Goal: Communication & Community: Answer question/provide support

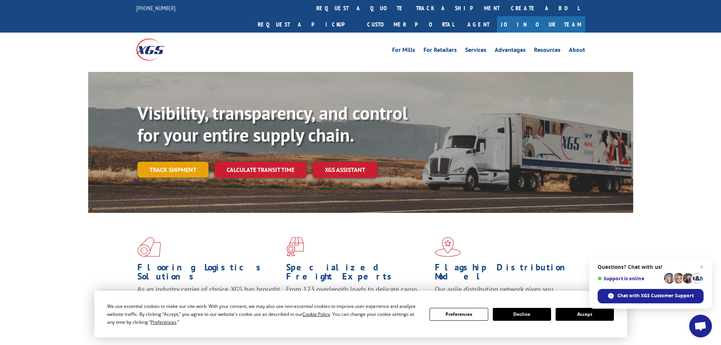
click at [174, 162] on link "Track shipment" at bounding box center [172, 170] width 71 height 16
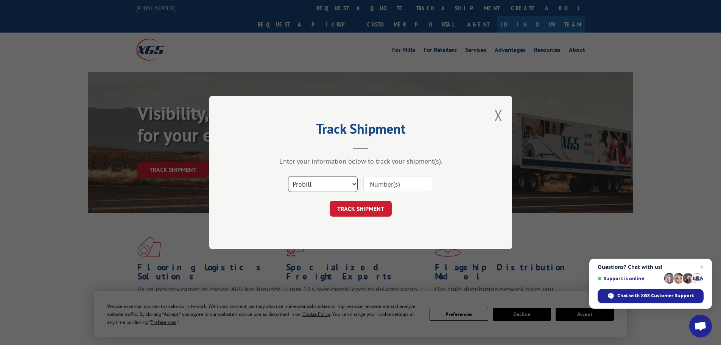
click at [353, 184] on select "Select category... Probill BOL PO" at bounding box center [323, 184] width 70 height 16
select select "bol"
click at [288, 176] on select "Select category... Probill BOL PO" at bounding box center [323, 184] width 70 height 16
paste input "5221311"
type input "5221311"
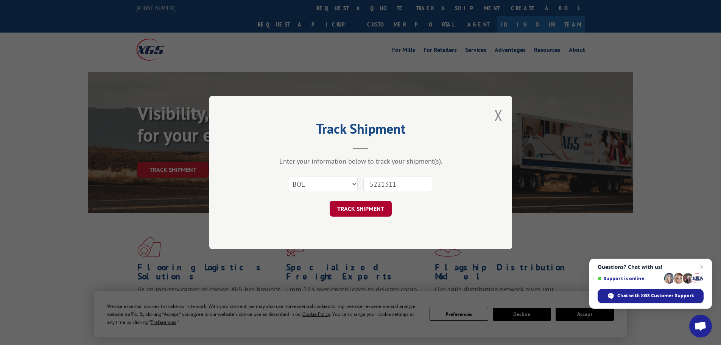
click at [358, 206] on button "TRACK SHIPMENT" at bounding box center [361, 209] width 62 height 16
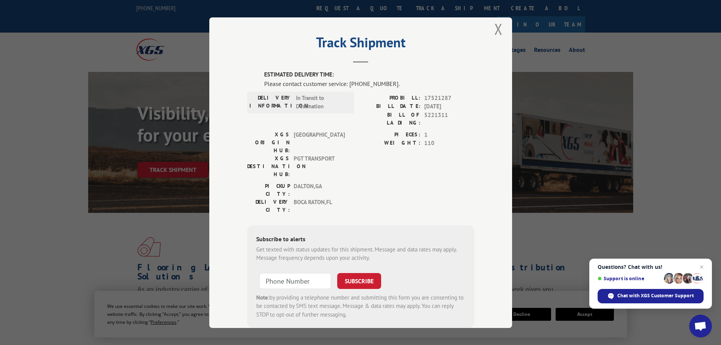
scroll to position [16, 0]
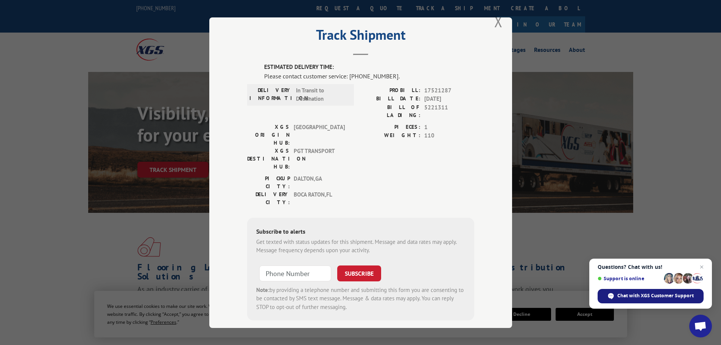
click at [652, 296] on span "Chat with XGS Customer Support" at bounding box center [655, 295] width 76 height 7
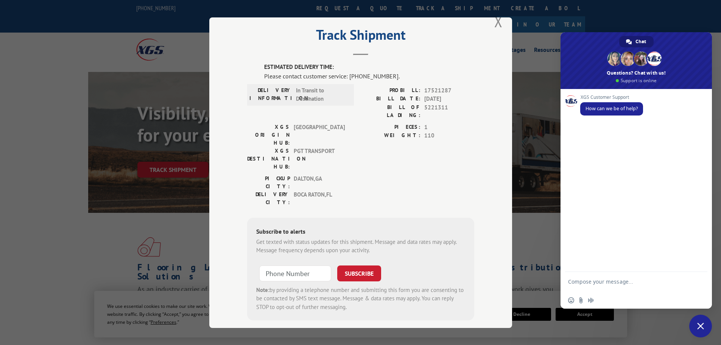
click at [601, 279] on textarea "Compose your message..." at bounding box center [628, 285] width 120 height 14
type textarea "W"
click at [571, 283] on textarea "cHECKING THE TRACKING FOR po#" at bounding box center [628, 282] width 120 height 7
click at [662, 282] on textarea "CHECKING THE TRACKING FOR po#" at bounding box center [628, 282] width 120 height 7
paste textarea "BOL# - 5221311"
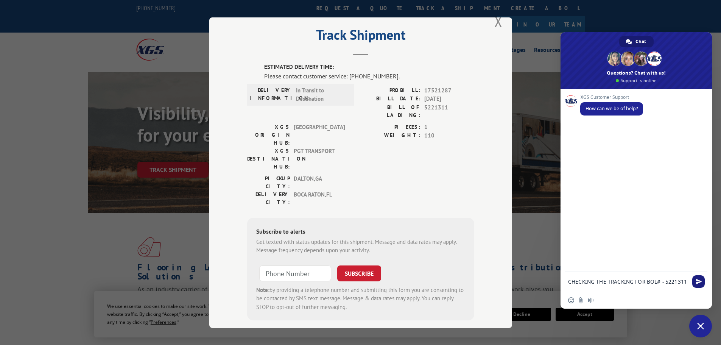
type textarea "CHECKING THE TRACKING FOR BOL# - 5221311"
click at [700, 282] on span "Send" at bounding box center [699, 282] width 6 height 6
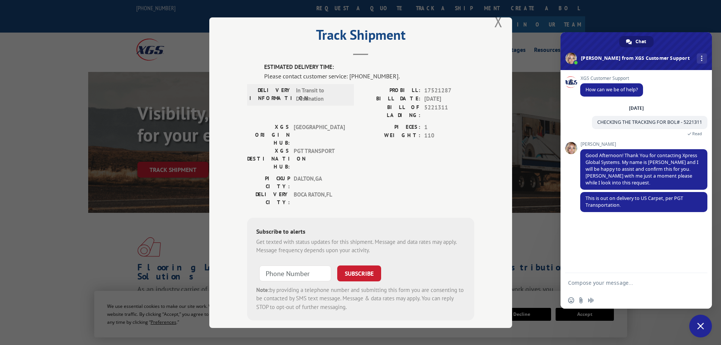
click at [596, 282] on textarea "Compose your message..." at bounding box center [628, 282] width 120 height 7
type textarea "Will carpet arrived [DATE] [DATE]"
click at [698, 281] on span "Send" at bounding box center [699, 283] width 6 height 6
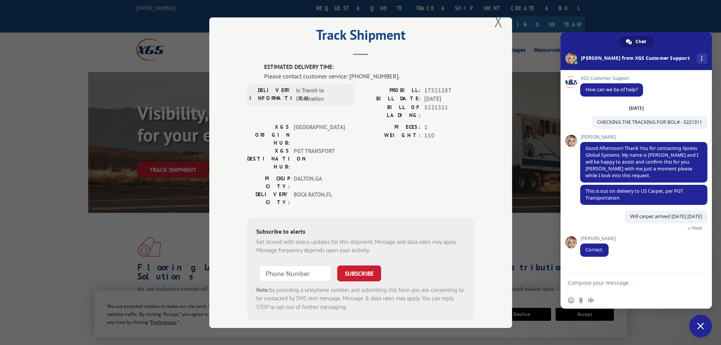
click at [593, 280] on textarea "Compose your message..." at bounding box center [628, 282] width 120 height 7
type textarea "Thank you."
click at [696, 282] on span "Send" at bounding box center [698, 282] width 12 height 12
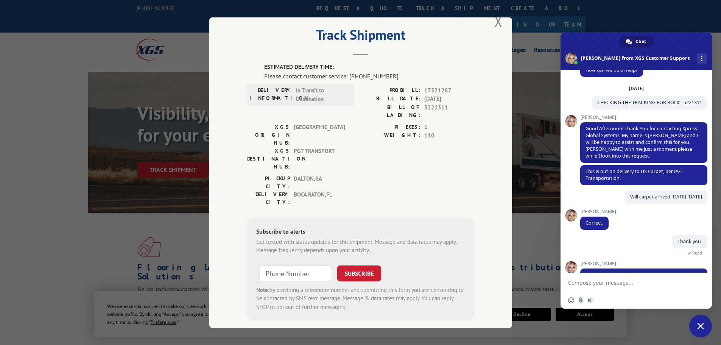
scroll to position [44, 0]
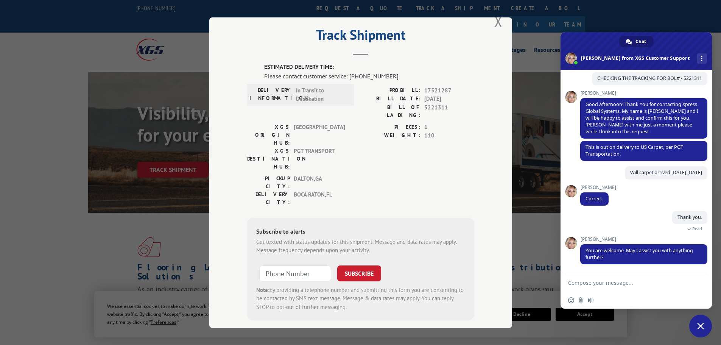
click at [585, 280] on textarea "Compose your message..." at bounding box center [628, 282] width 120 height 7
click at [585, 280] on textarea "No thats it" at bounding box center [628, 282] width 120 height 7
click at [604, 282] on textarea "No that's it" at bounding box center [628, 282] width 120 height 7
type textarea "No that's it. thank you."
click at [697, 281] on span "Send" at bounding box center [699, 283] width 6 height 6
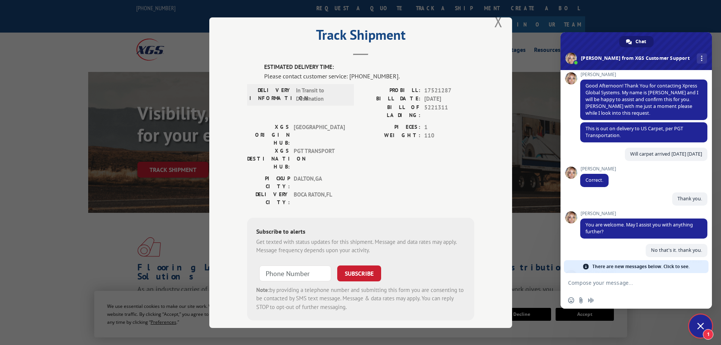
scroll to position [71, 0]
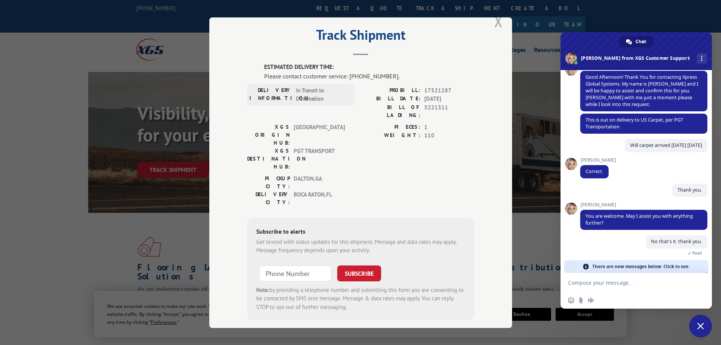
click at [497, 22] on button "Close modal" at bounding box center [498, 21] width 8 height 20
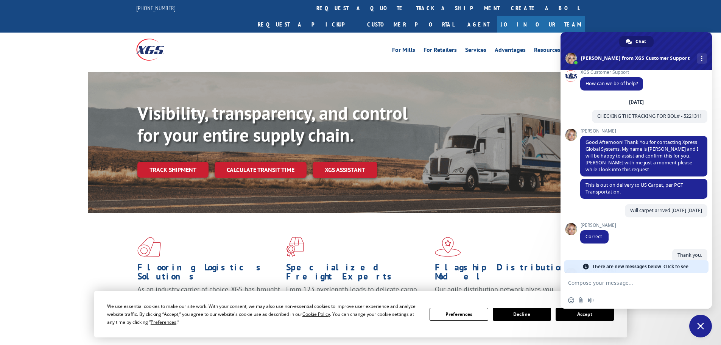
scroll to position [0, 0]
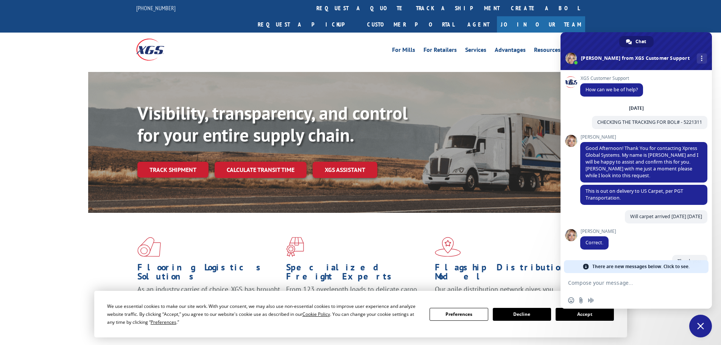
click at [666, 33] on div "For Mills For Retailers Services Advantages Resources About For Mills For Retai…" at bounding box center [360, 50] width 721 height 34
click at [697, 57] on div "More channels" at bounding box center [702, 58] width 10 height 10
click at [711, 33] on div "For Mills For Retailers Services Advantages Resources About For Mills For Retai…" at bounding box center [360, 50] width 721 height 34
